Goal: Task Accomplishment & Management: Manage account settings

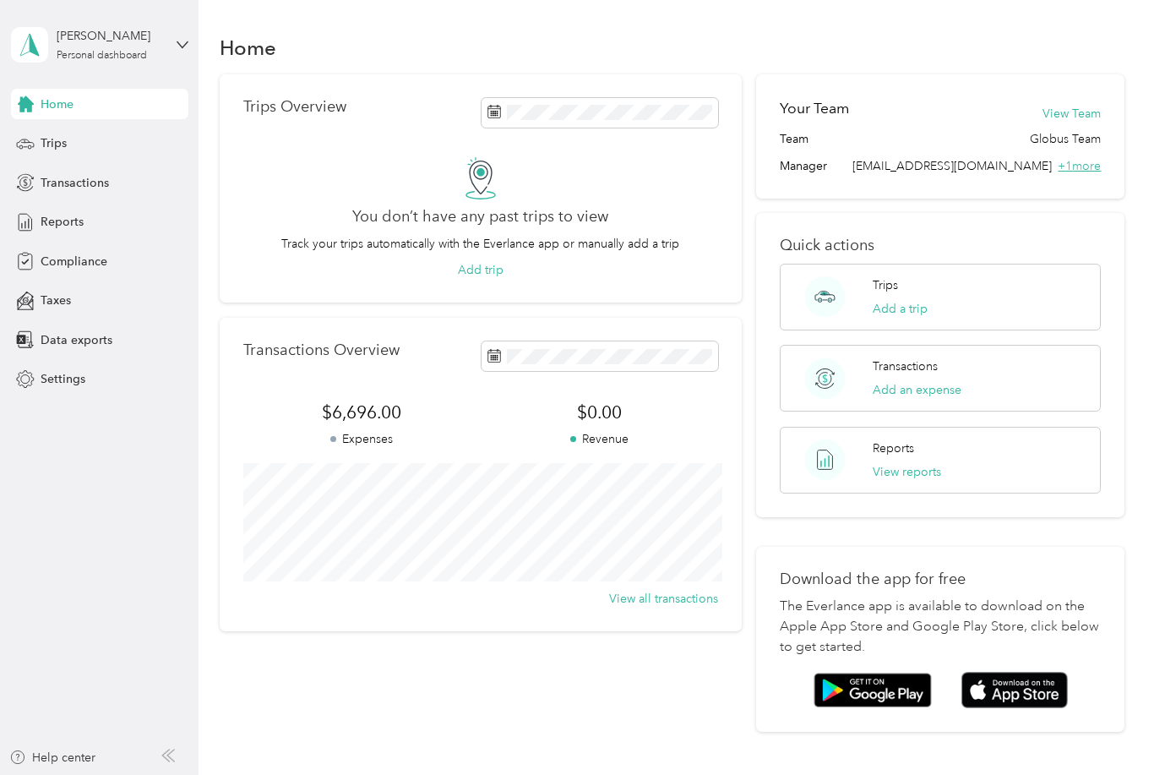
click at [1096, 169] on span "+ 1 more" at bounding box center [1079, 166] width 43 height 14
click at [1099, 251] on p "Quick actions" at bounding box center [940, 246] width 321 height 18
click at [48, 149] on span "Trips" at bounding box center [54, 143] width 26 height 18
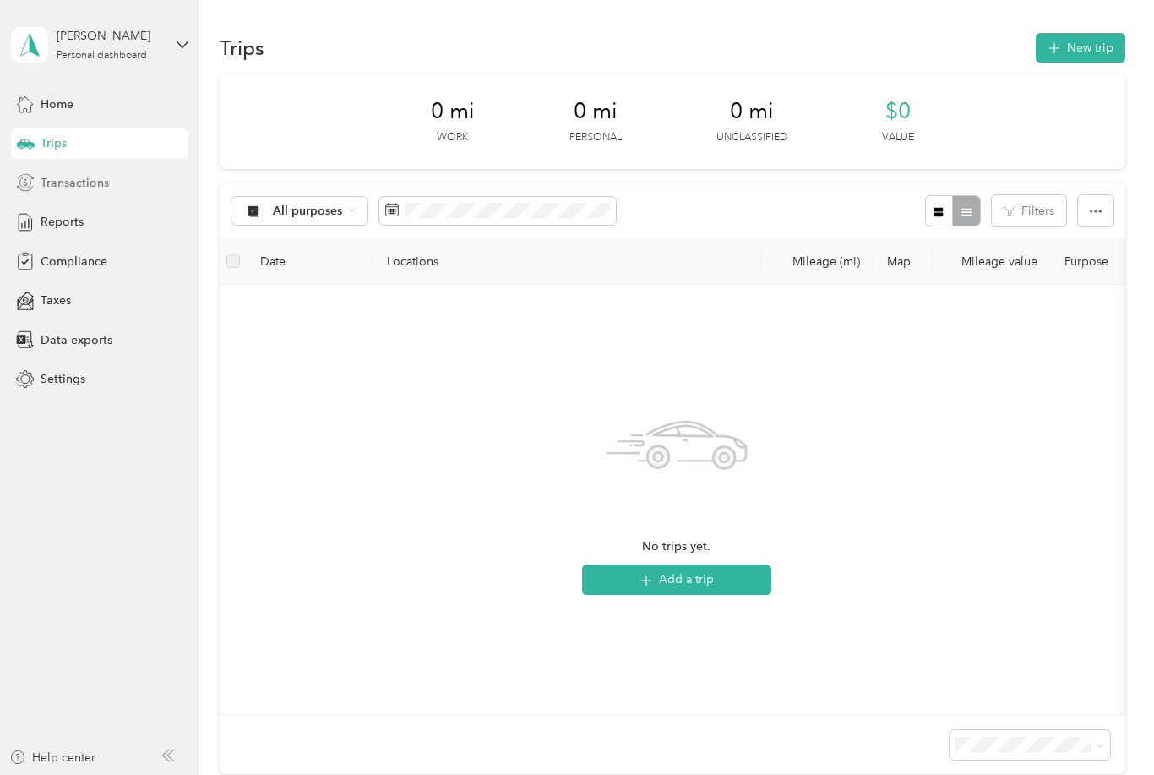
click at [63, 188] on span "Transactions" at bounding box center [75, 183] width 68 height 18
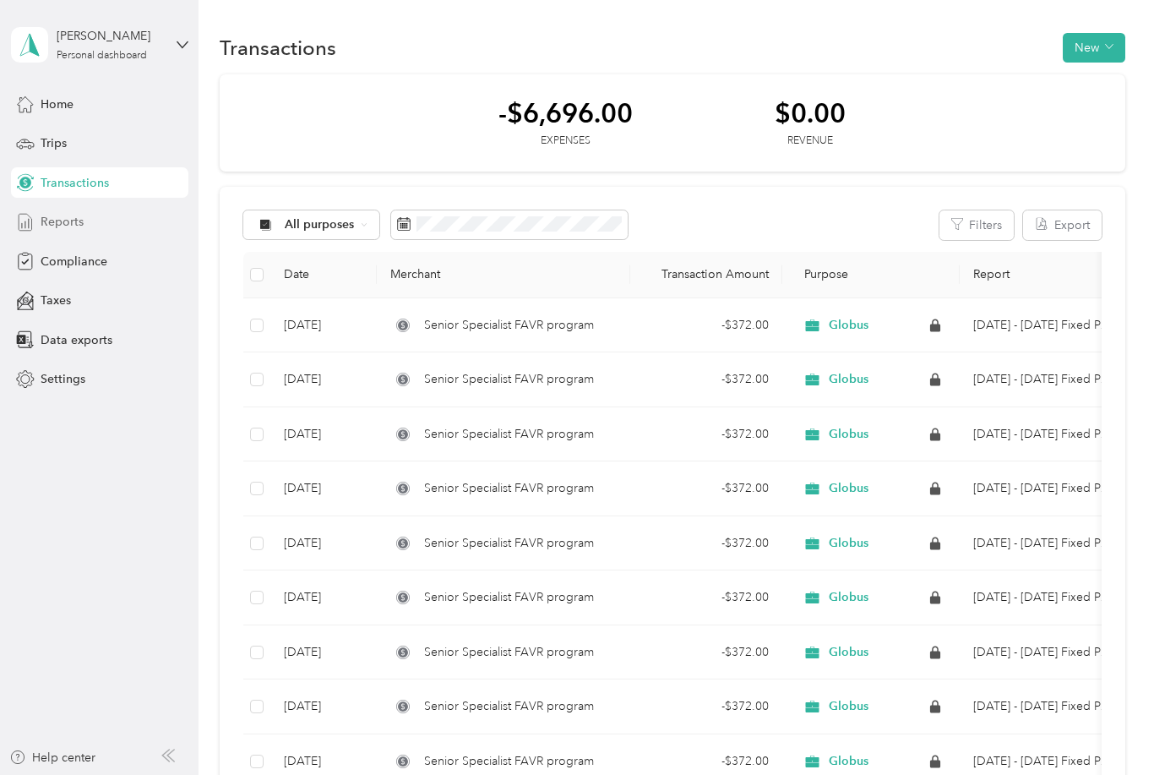
click at [63, 235] on div "Reports" at bounding box center [99, 222] width 177 height 30
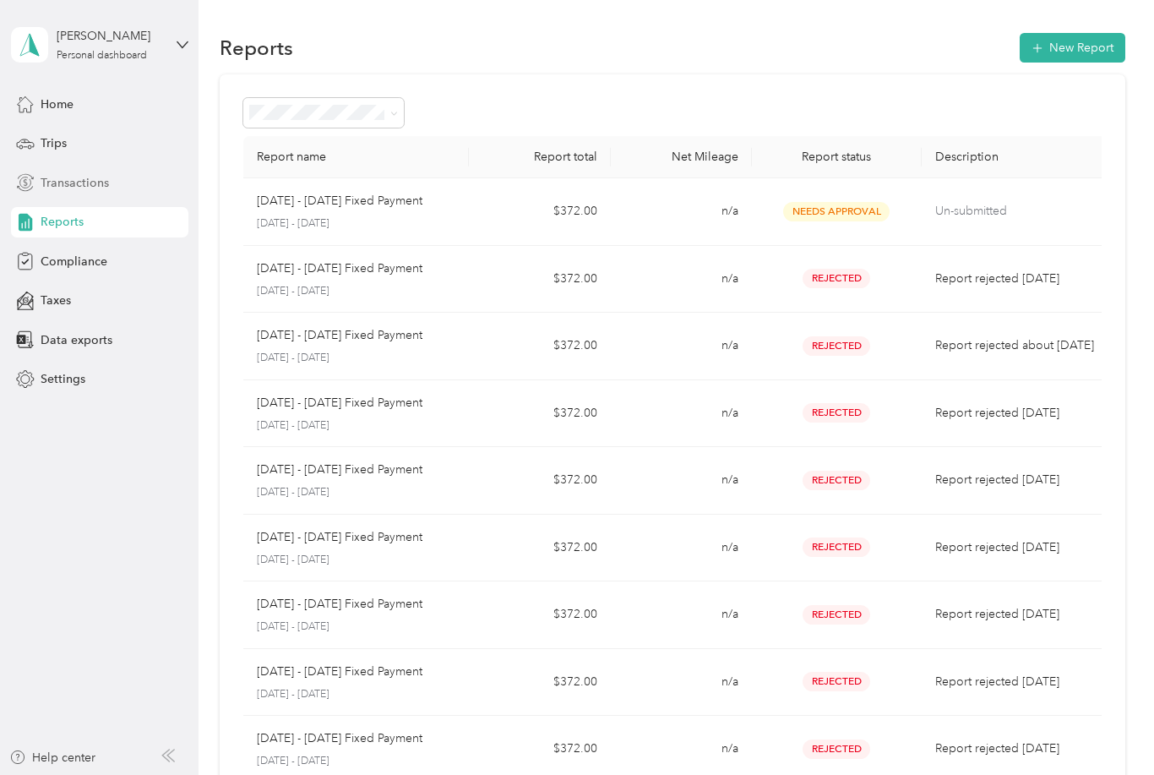
click at [64, 189] on span "Transactions" at bounding box center [75, 183] width 68 height 18
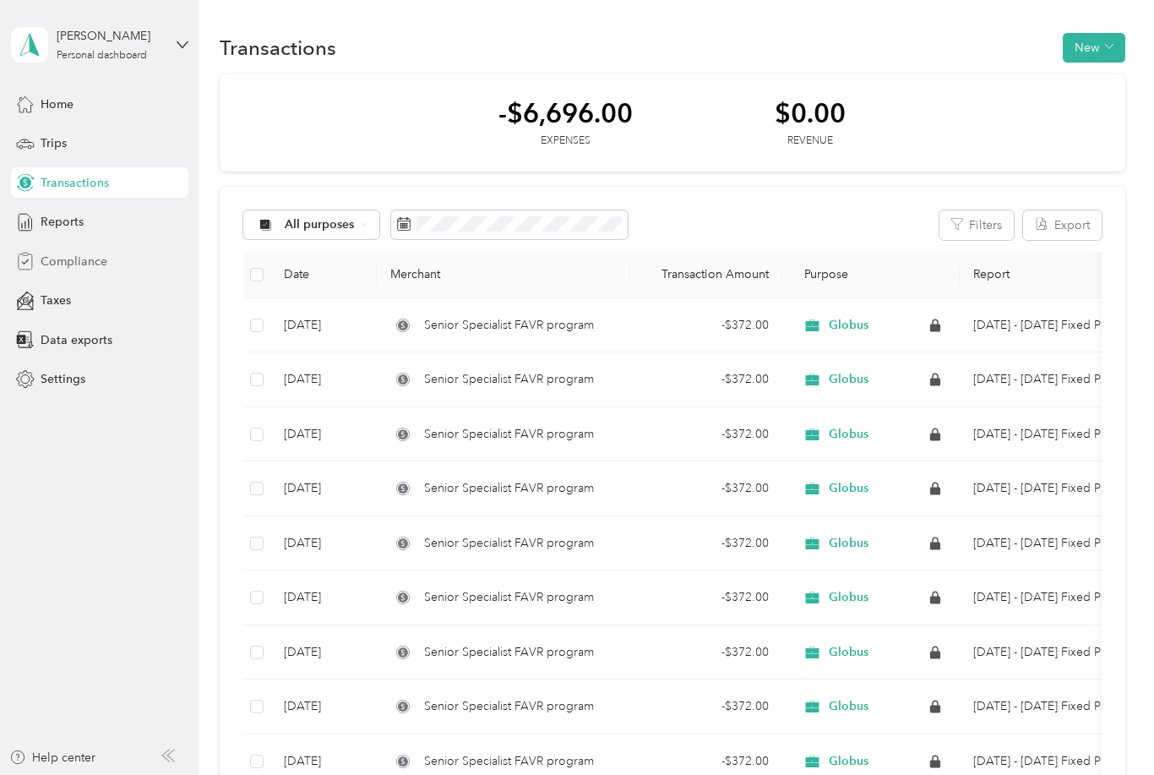
click at [58, 265] on span "Compliance" at bounding box center [74, 262] width 67 height 18
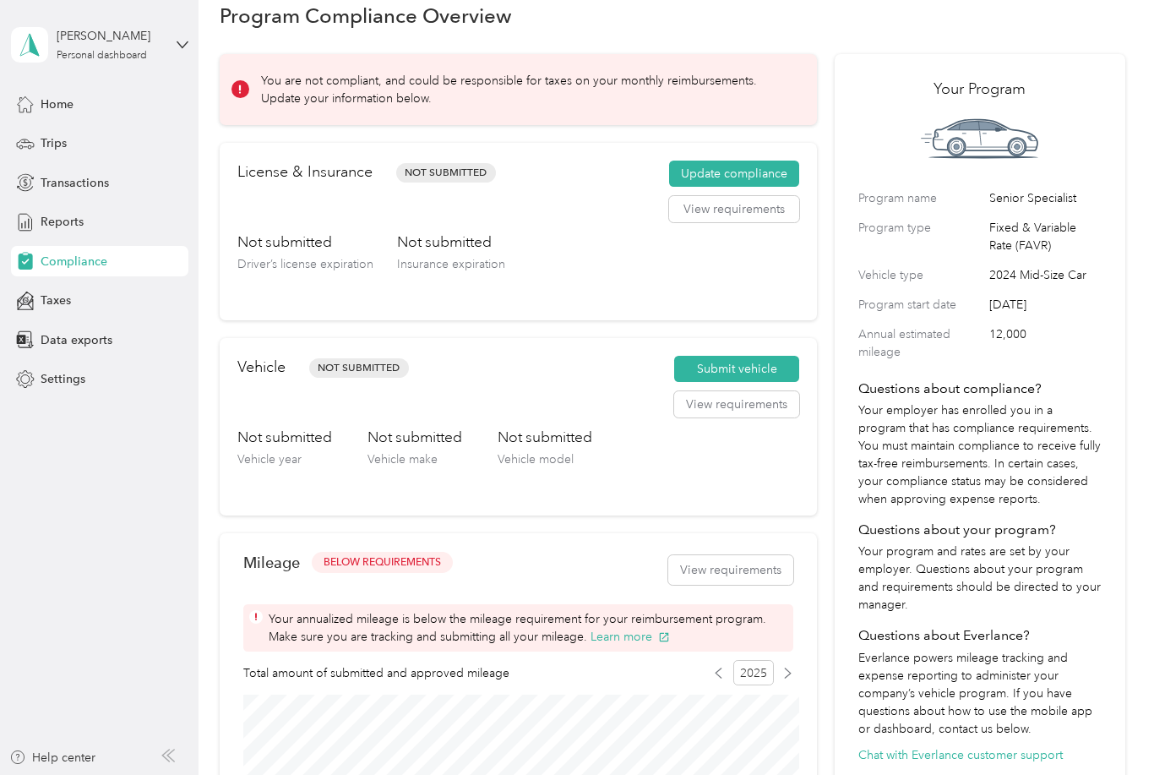
scroll to position [31, 0]
click at [774, 417] on button "View requirements" at bounding box center [736, 405] width 125 height 27
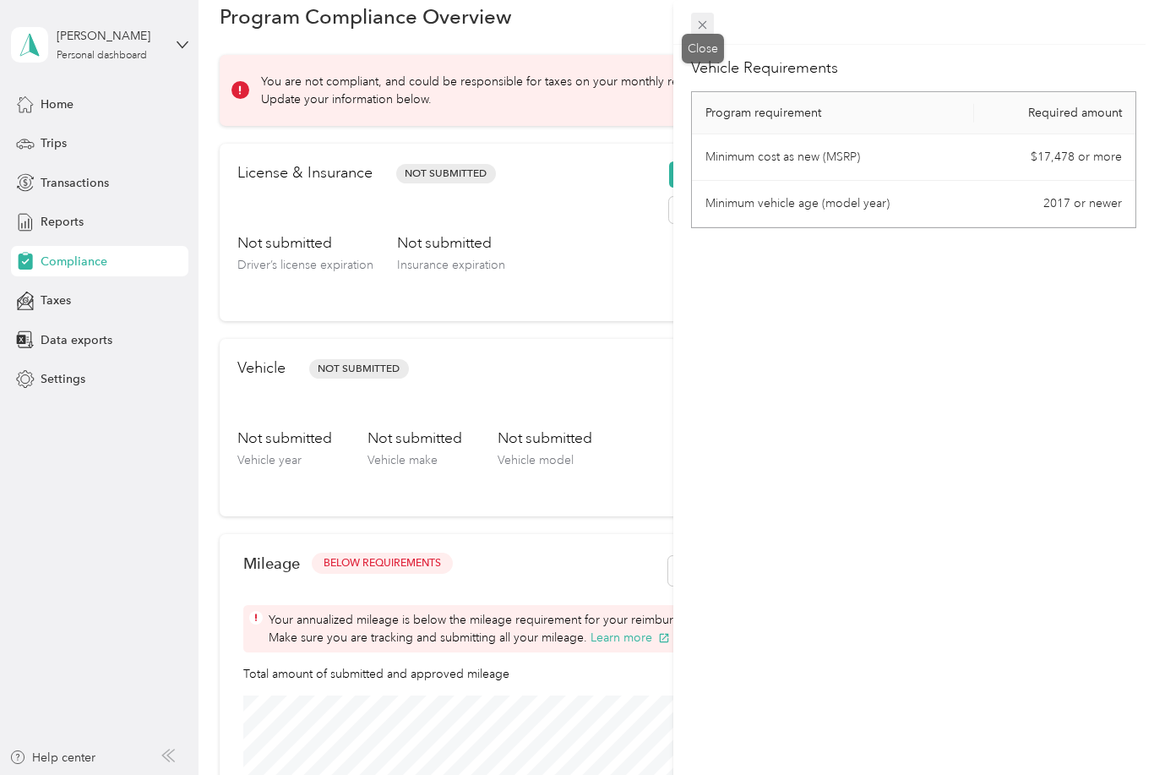
click at [697, 25] on icon at bounding box center [703, 25] width 14 height 14
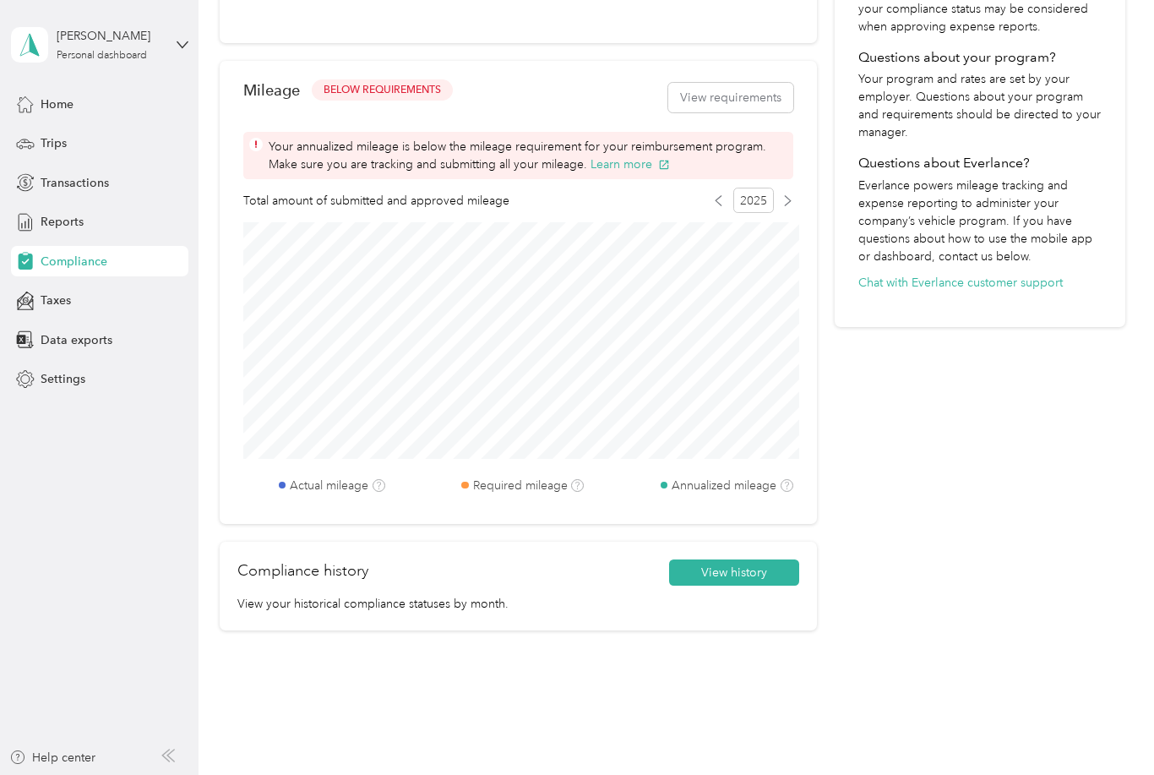
scroll to position [504, 0]
click at [52, 234] on div "Reports" at bounding box center [99, 222] width 177 height 30
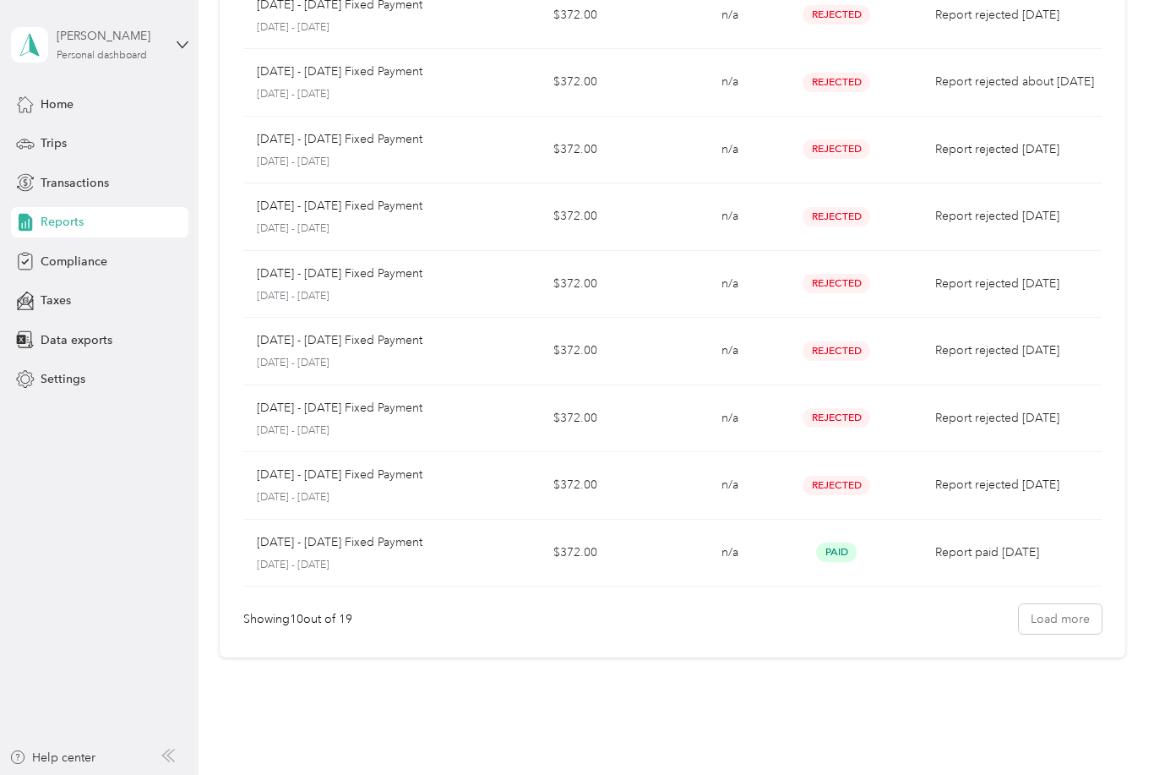
click at [95, 45] on div "[PERSON_NAME]" at bounding box center [110, 36] width 106 height 18
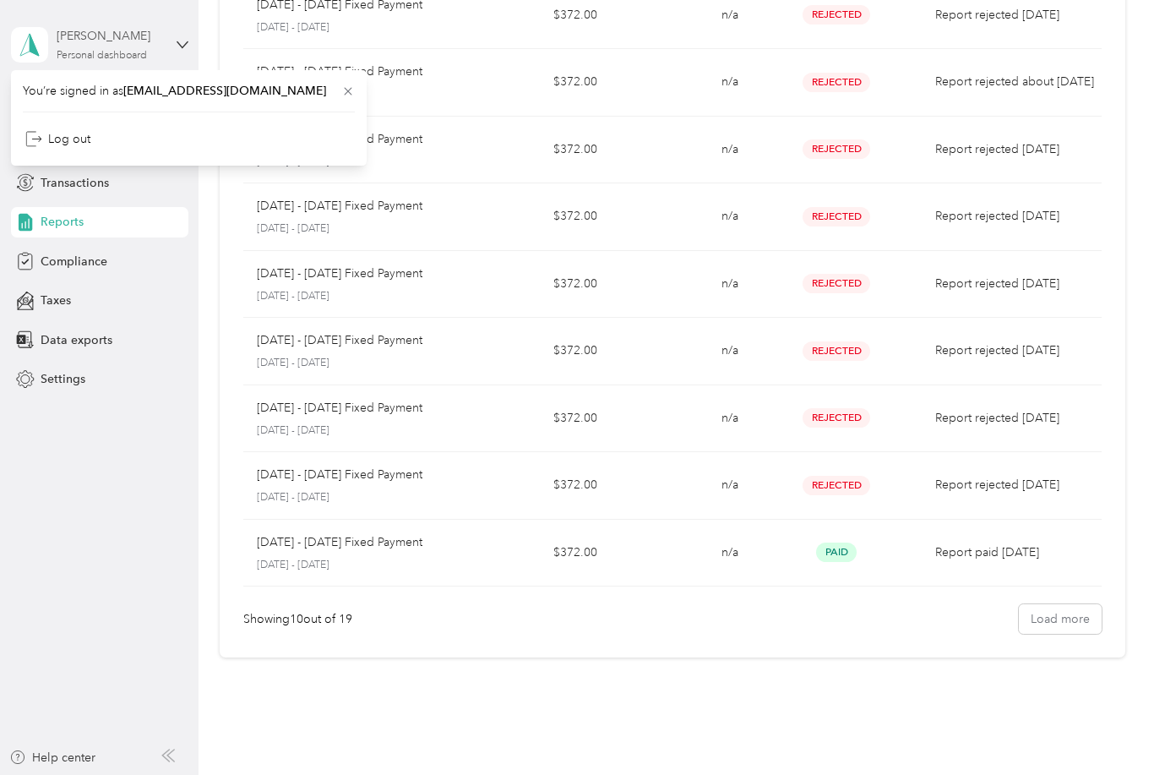
click at [95, 45] on div "[PERSON_NAME]" at bounding box center [110, 36] width 106 height 18
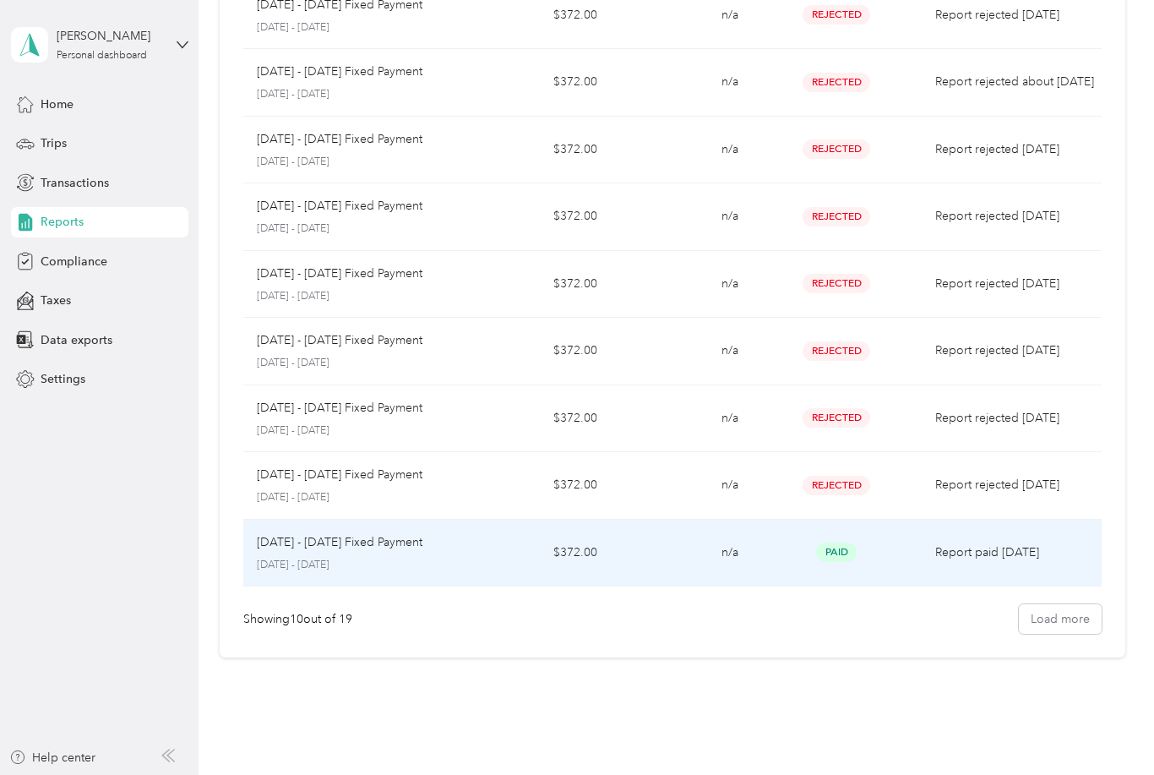
click at [843, 554] on span "Paid" at bounding box center [836, 552] width 41 height 19
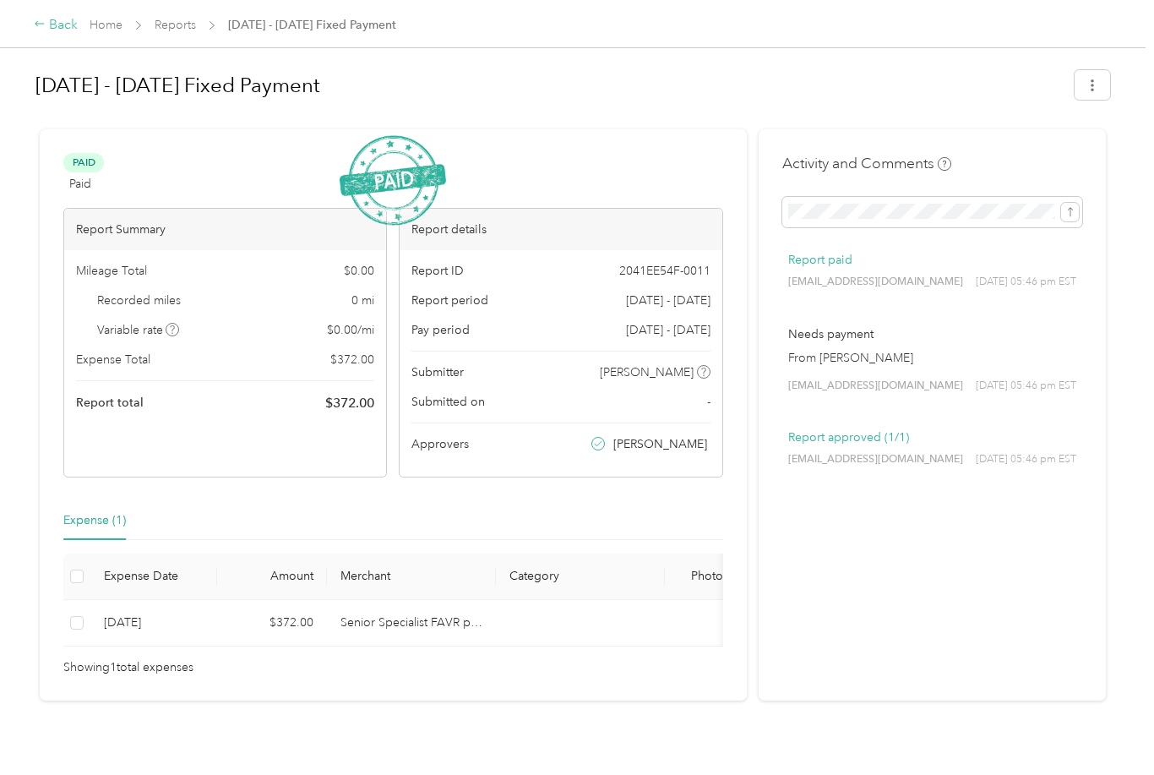
click at [52, 31] on div "Back" at bounding box center [56, 25] width 44 height 20
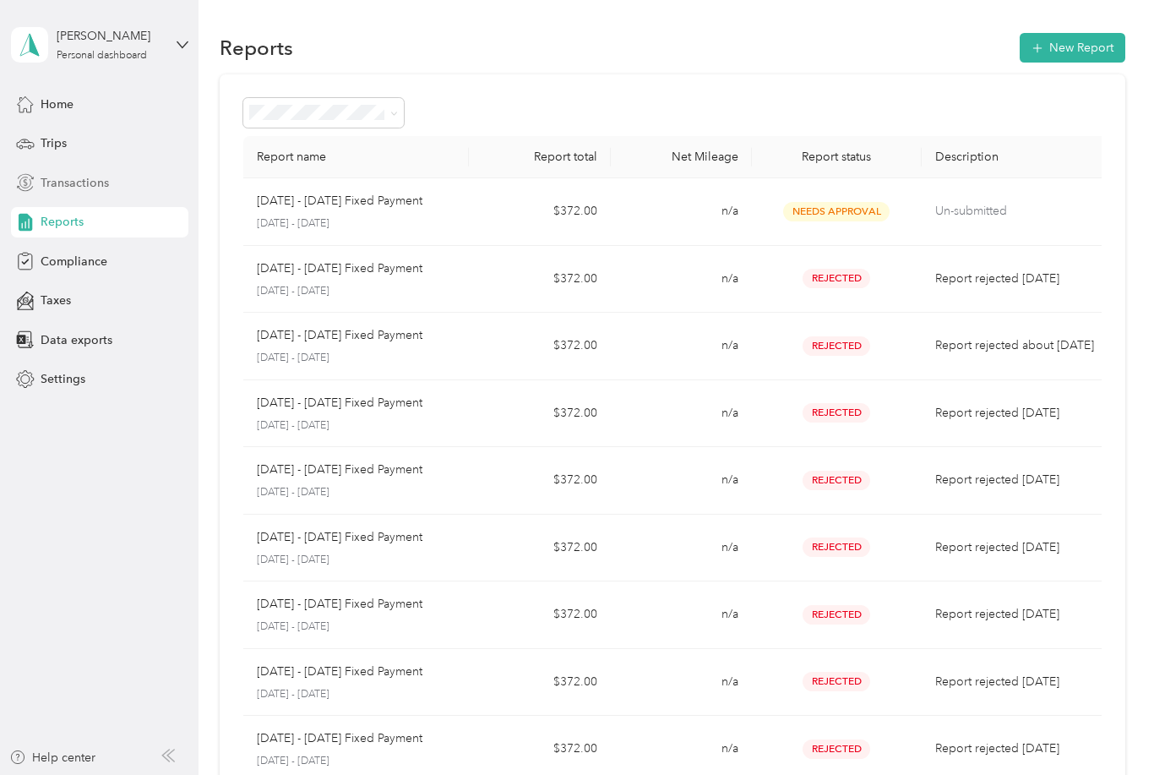
click at [60, 190] on span "Transactions" at bounding box center [75, 183] width 68 height 18
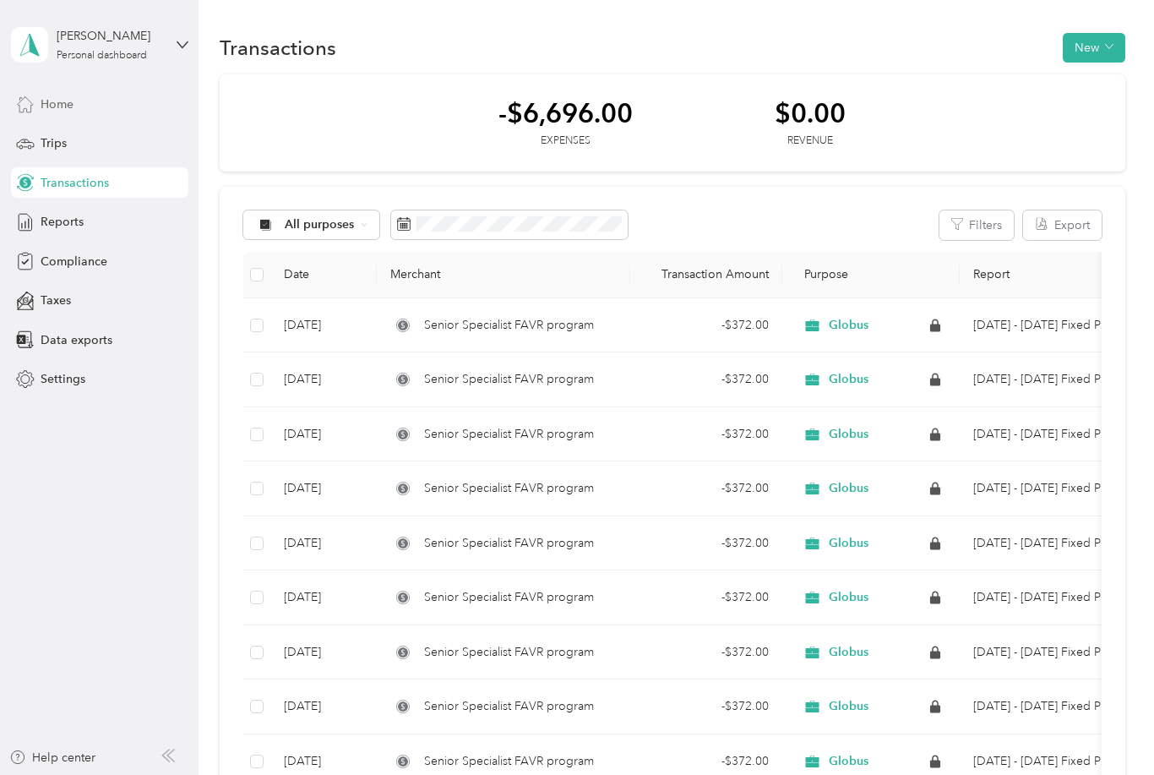
click at [62, 110] on span "Home" at bounding box center [57, 104] width 33 height 18
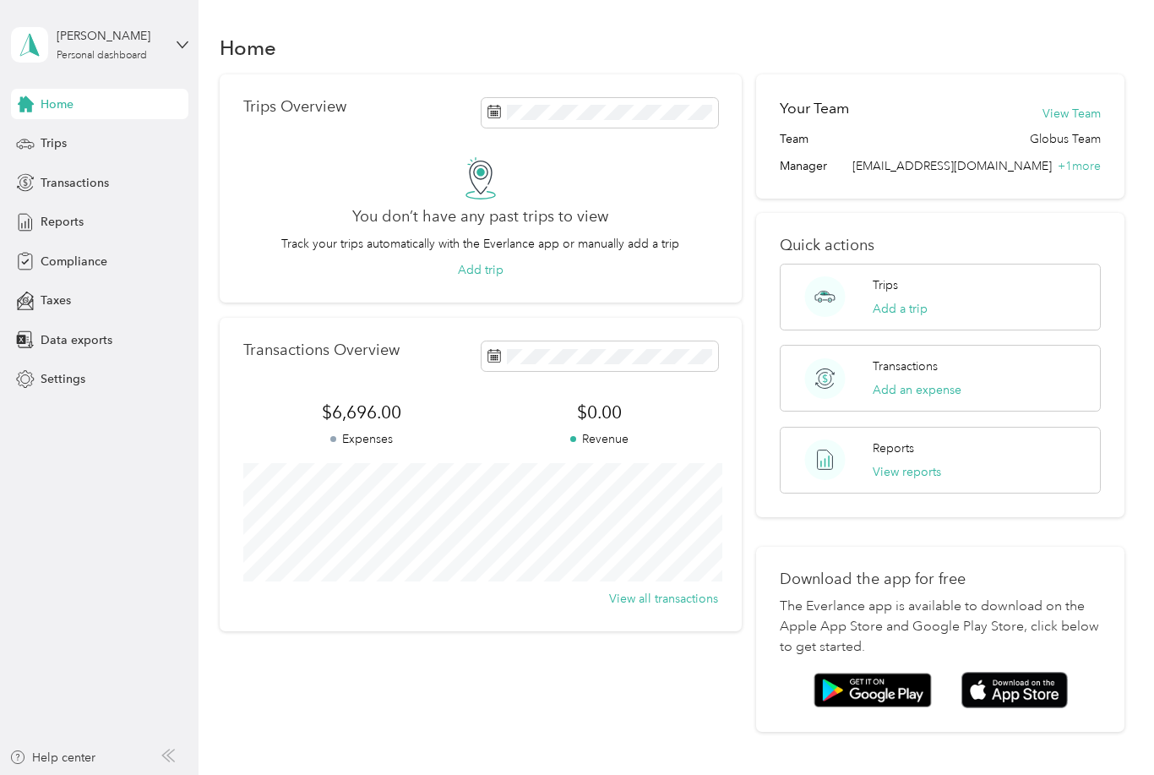
click at [385, 412] on span "$6,696.00" at bounding box center [361, 413] width 237 height 24
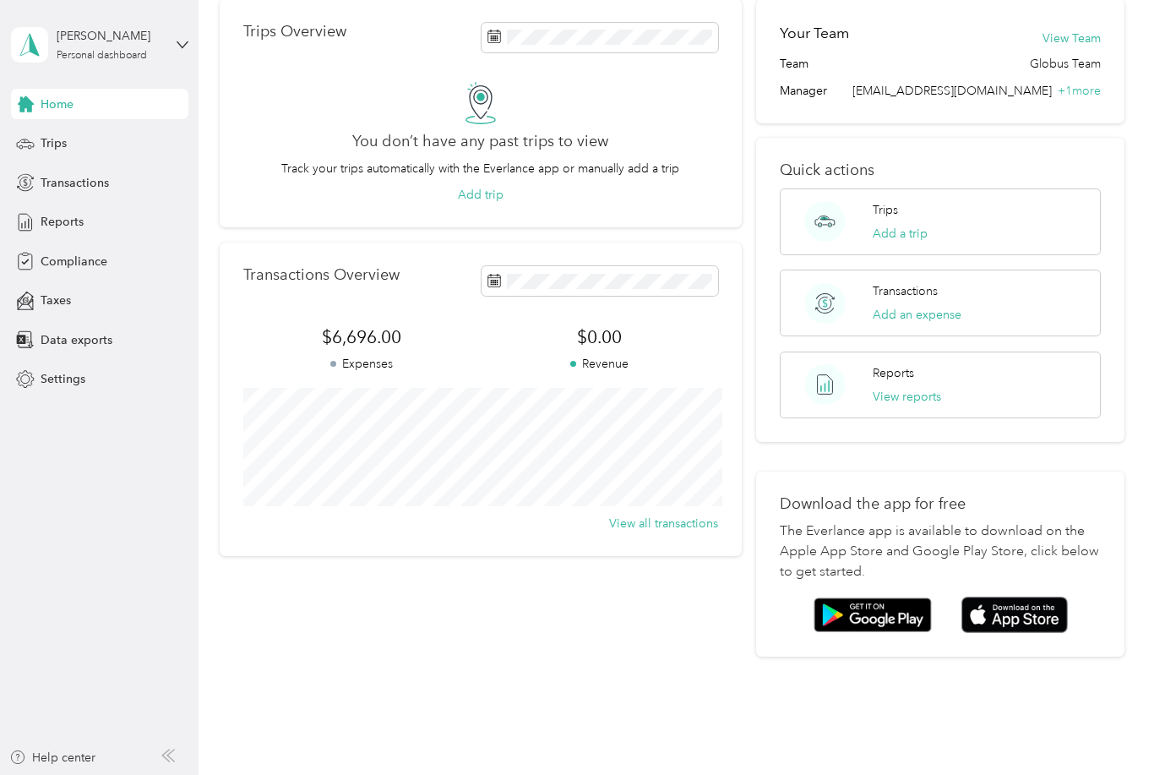
scroll to position [74, 0]
click at [695, 525] on button "View all transactions" at bounding box center [663, 525] width 109 height 18
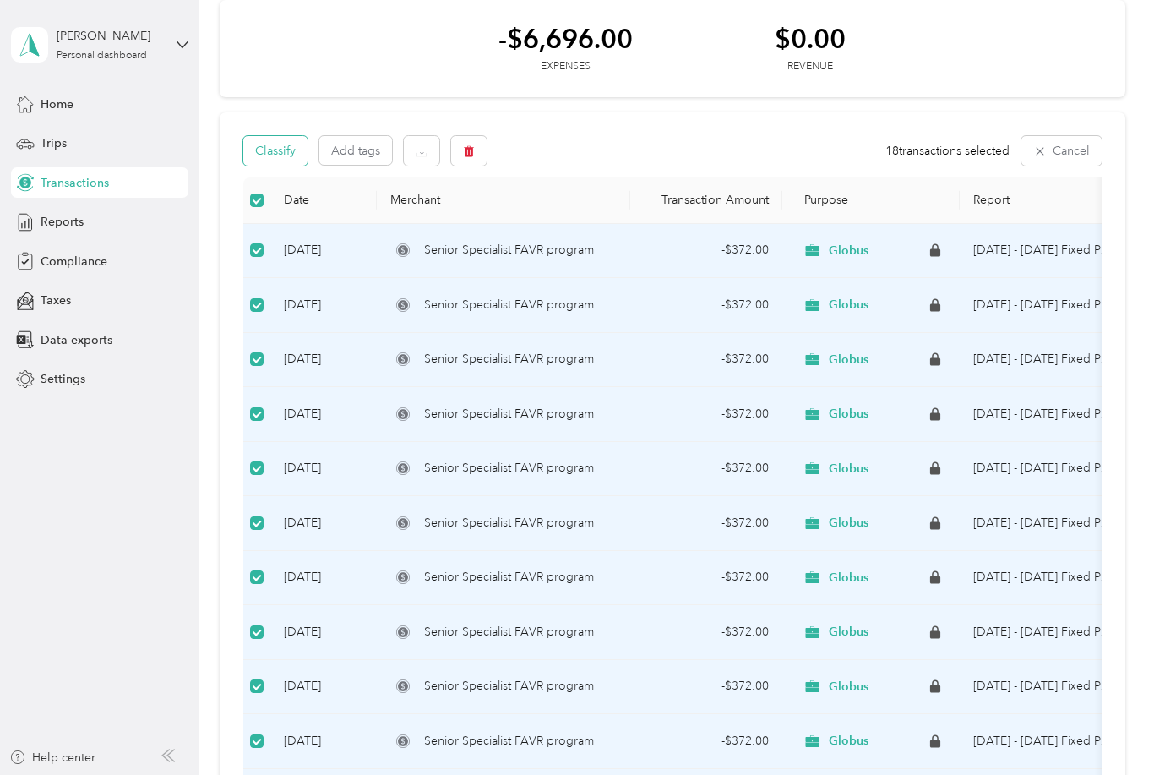
click at [283, 148] on button "Classify" at bounding box center [275, 151] width 64 height 30
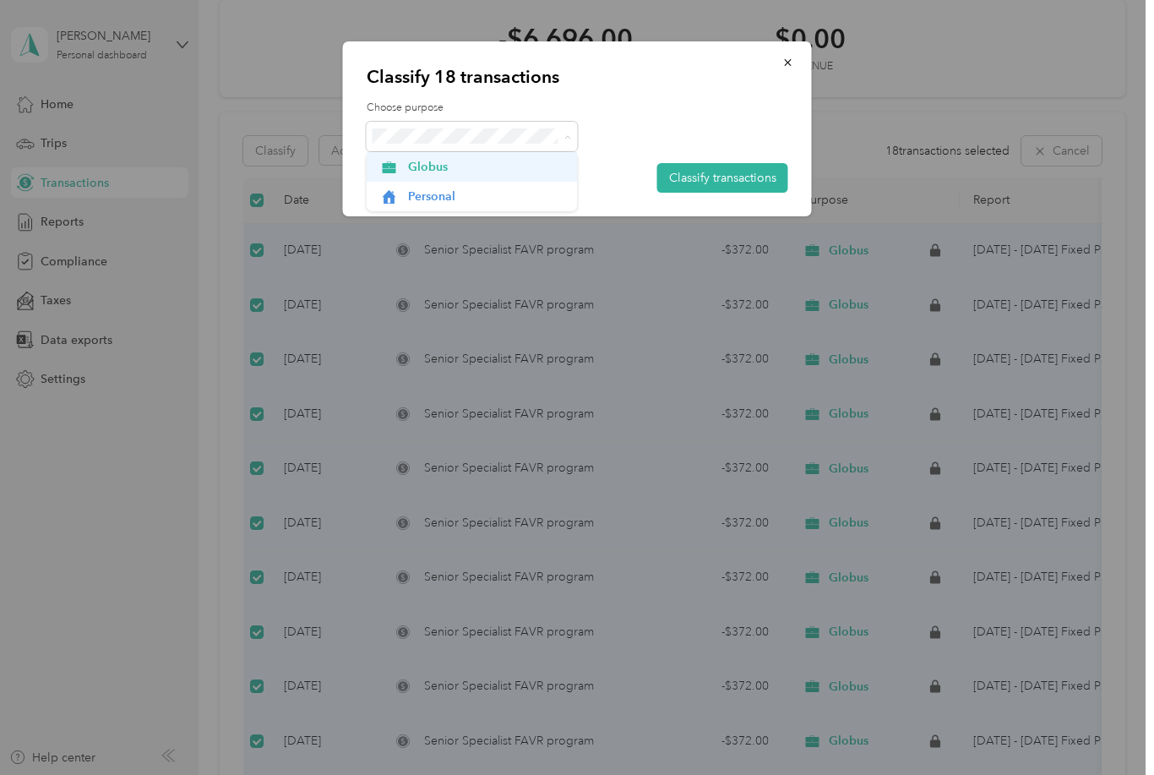
click at [452, 169] on span "Globus" at bounding box center [486, 167] width 157 height 18
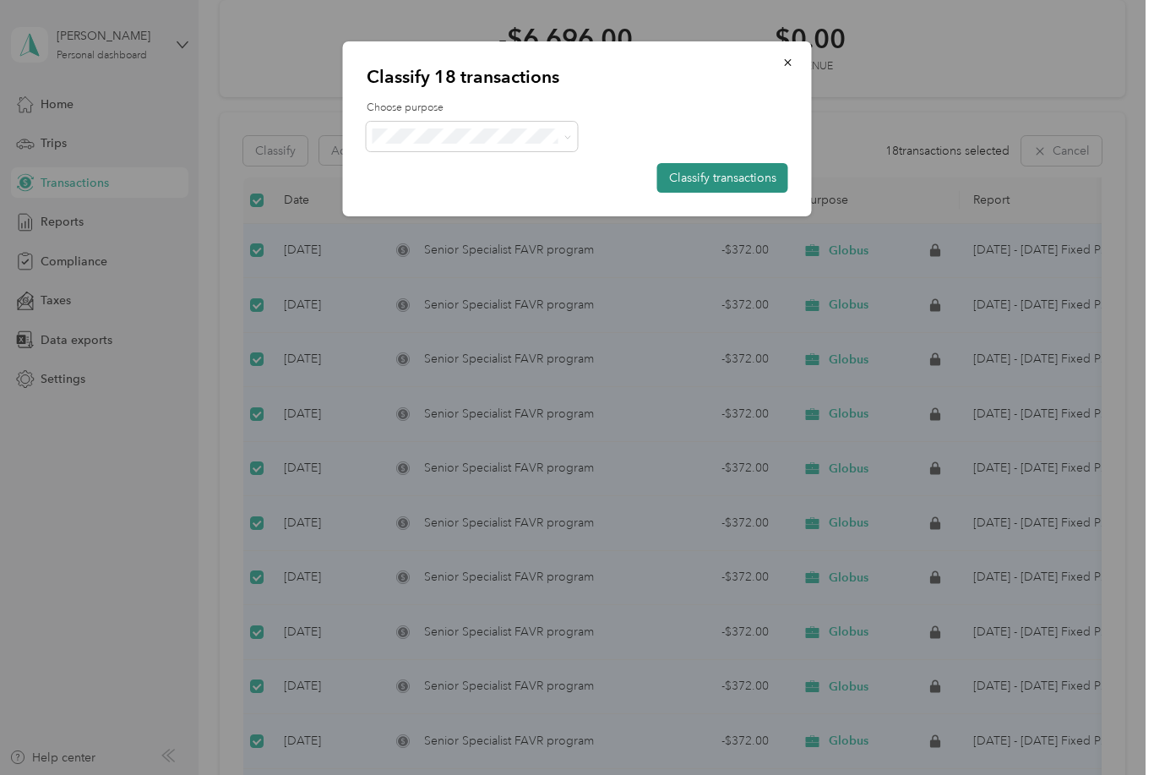
click at [757, 184] on button "Classify transactions" at bounding box center [722, 178] width 131 height 30
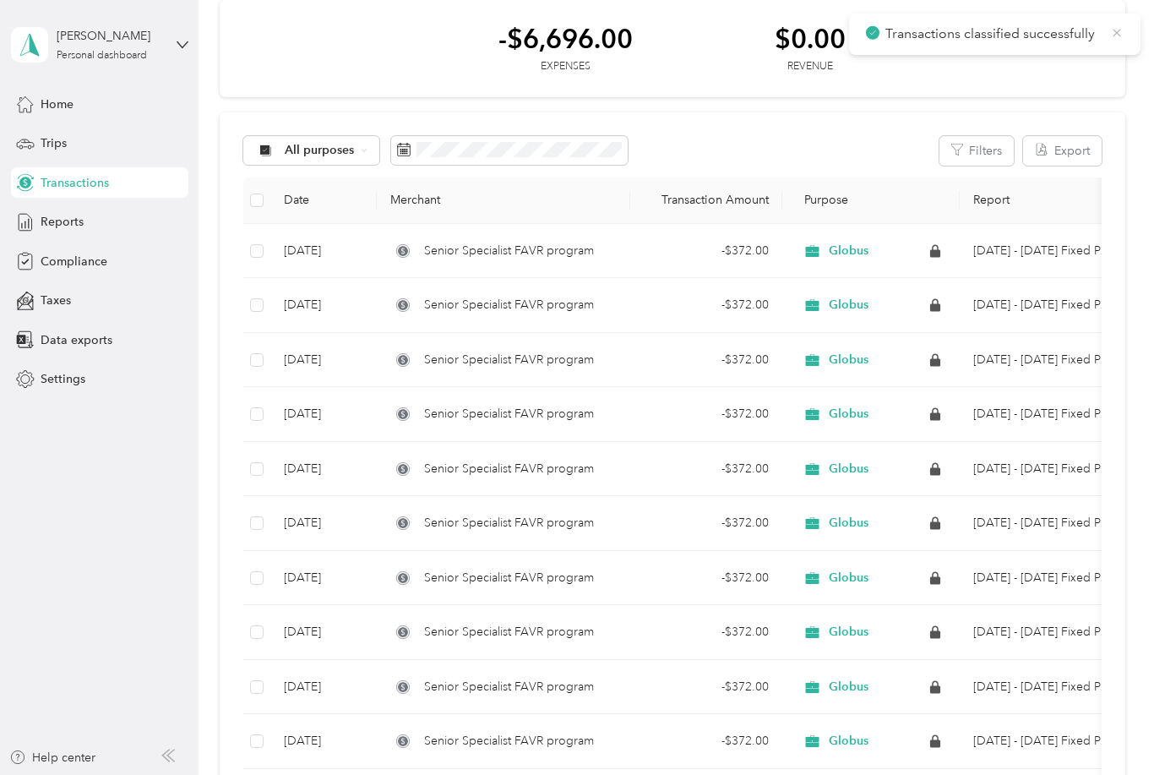
click at [1113, 37] on icon at bounding box center [1117, 32] width 14 height 15
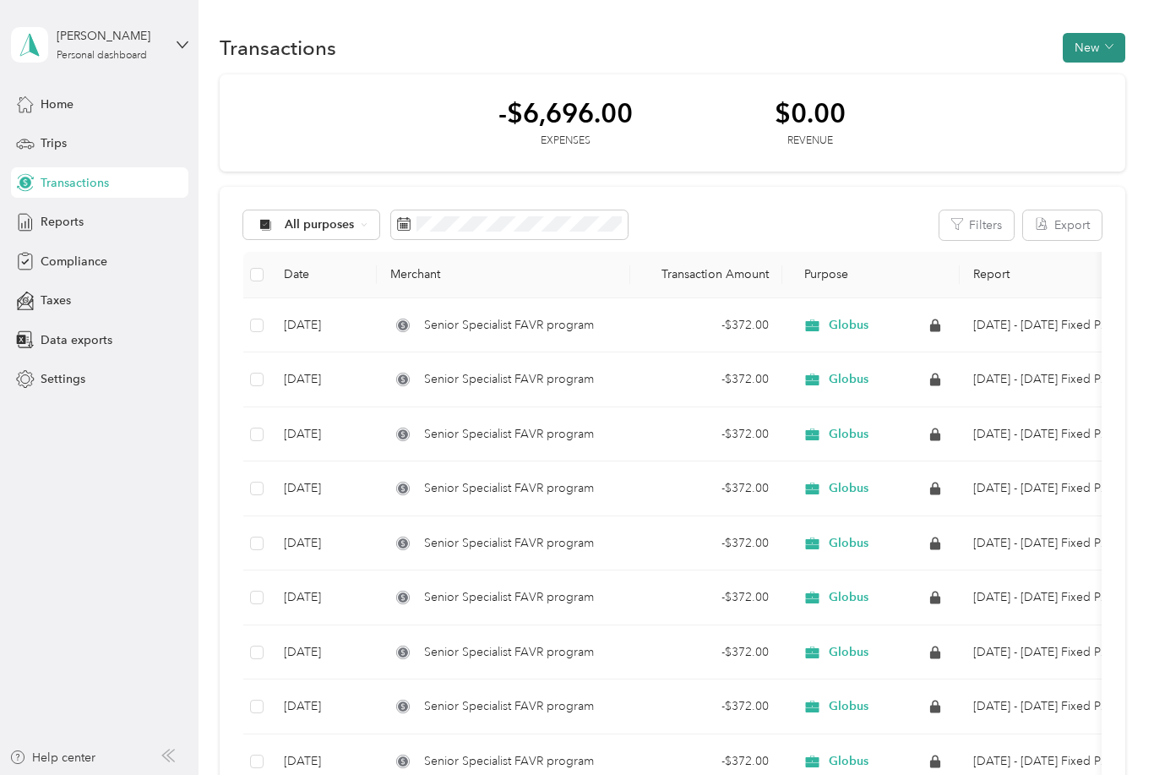
click at [1109, 56] on button "New" at bounding box center [1094, 48] width 63 height 30
click at [1066, 166] on div "-$6,696.00 Expenses $0.00 Revenue" at bounding box center [673, 123] width 906 height 98
click at [34, 145] on icon at bounding box center [25, 143] width 17 height 8
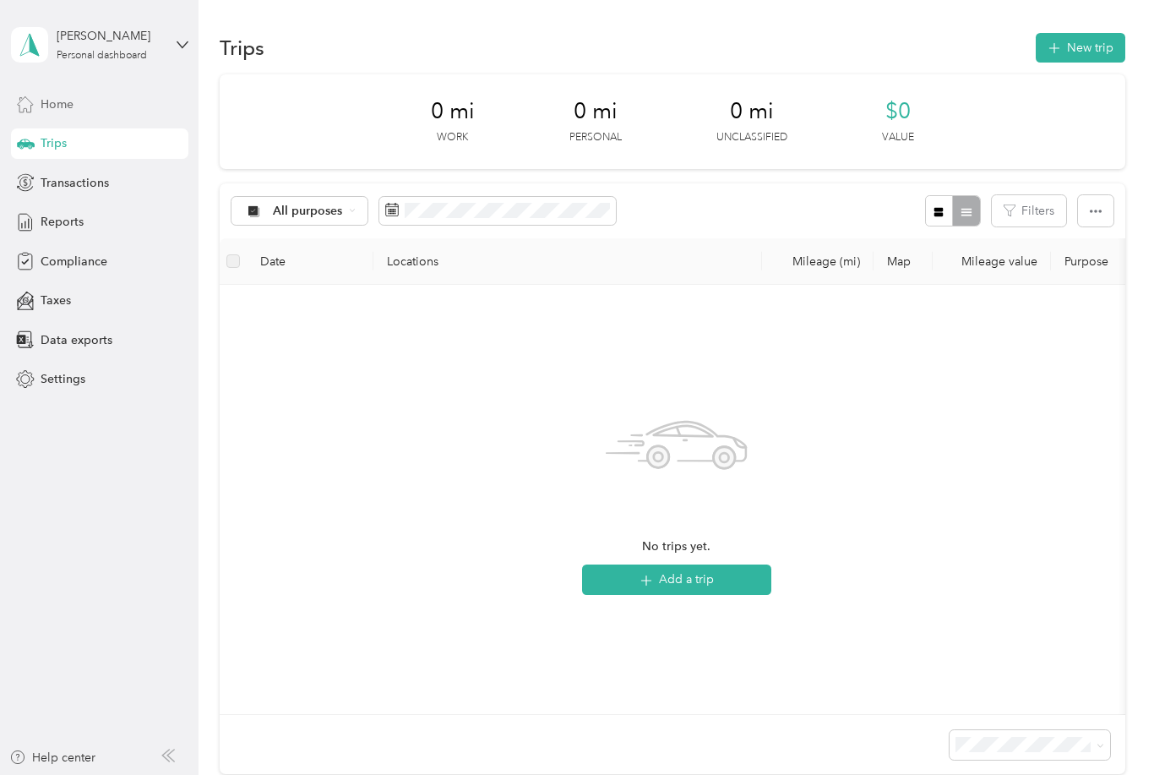
click at [47, 103] on span "Home" at bounding box center [57, 104] width 33 height 18
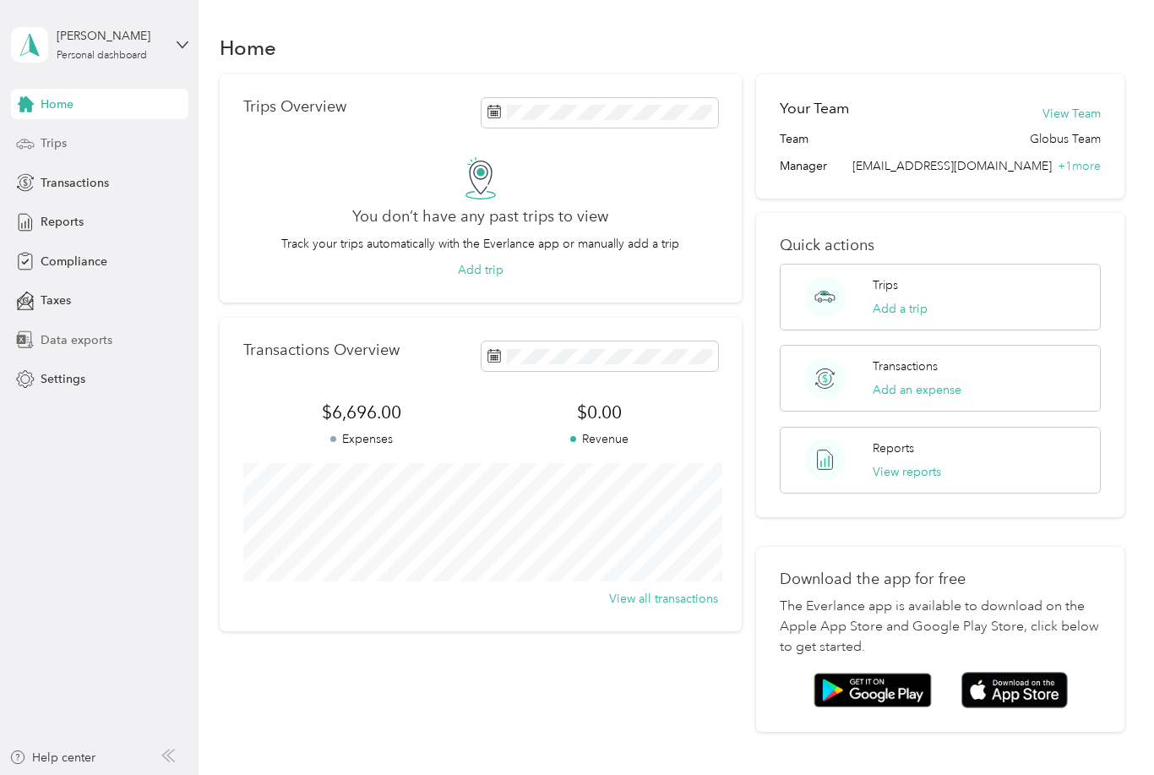
click at [65, 339] on span "Data exports" at bounding box center [77, 340] width 72 height 18
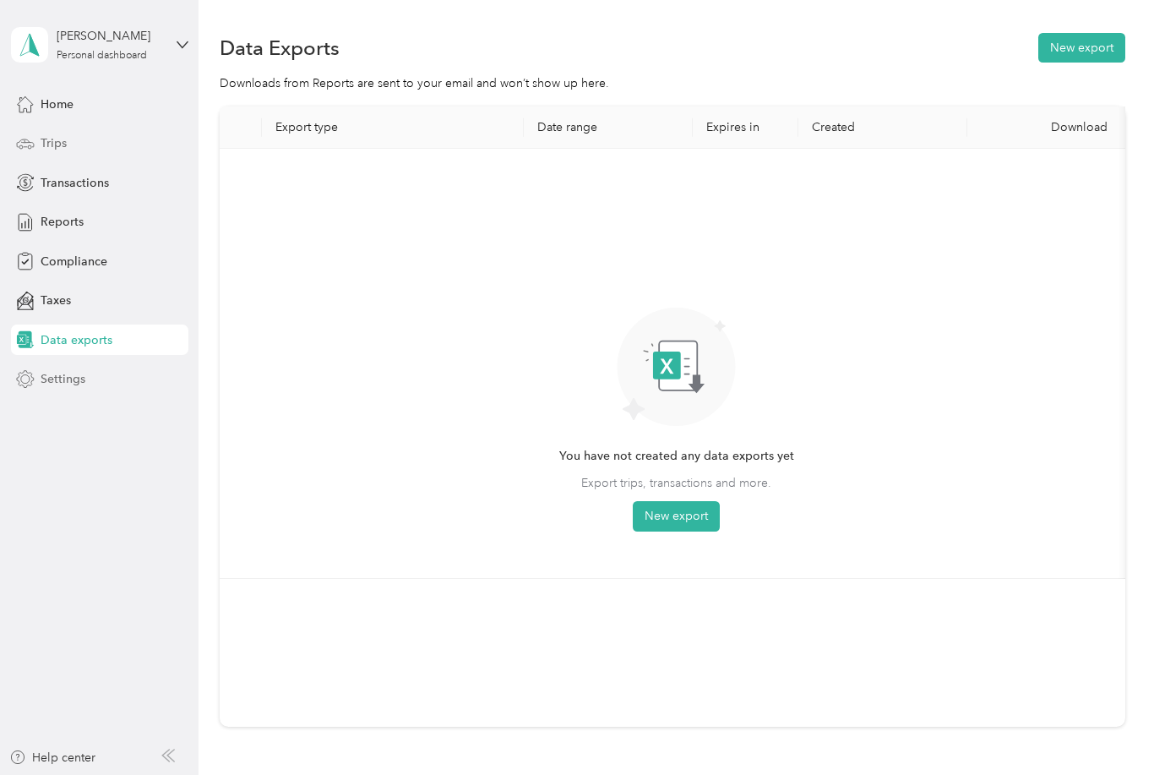
click at [52, 386] on span "Settings" at bounding box center [63, 379] width 45 height 18
